Goal: Book appointment/travel/reservation

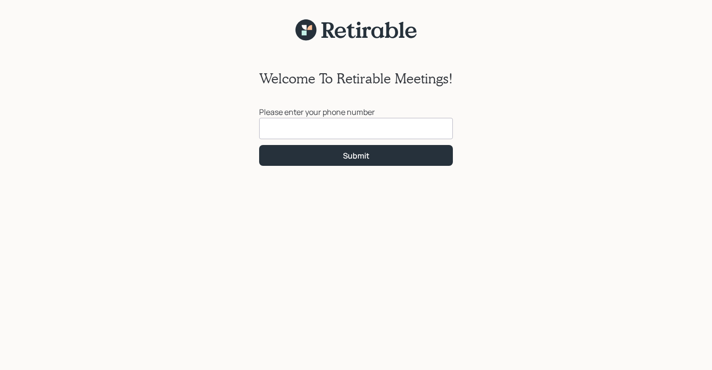
click at [285, 126] on input at bounding box center [356, 128] width 194 height 21
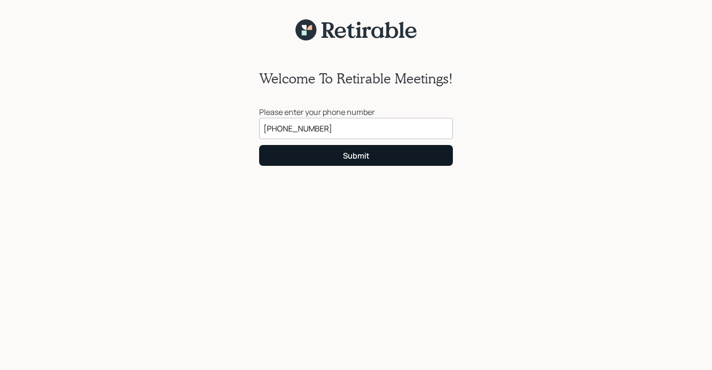
type input "[PHONE_NUMBER]"
click at [304, 156] on button "Submit" at bounding box center [356, 155] width 194 height 21
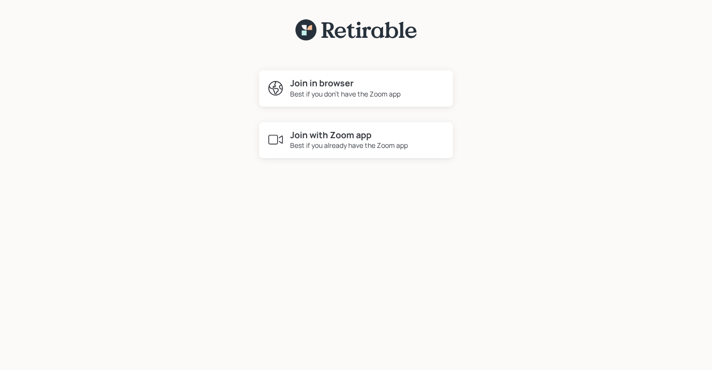
click at [274, 142] on icon at bounding box center [275, 139] width 17 height 17
